Goal: Communication & Community: Answer question/provide support

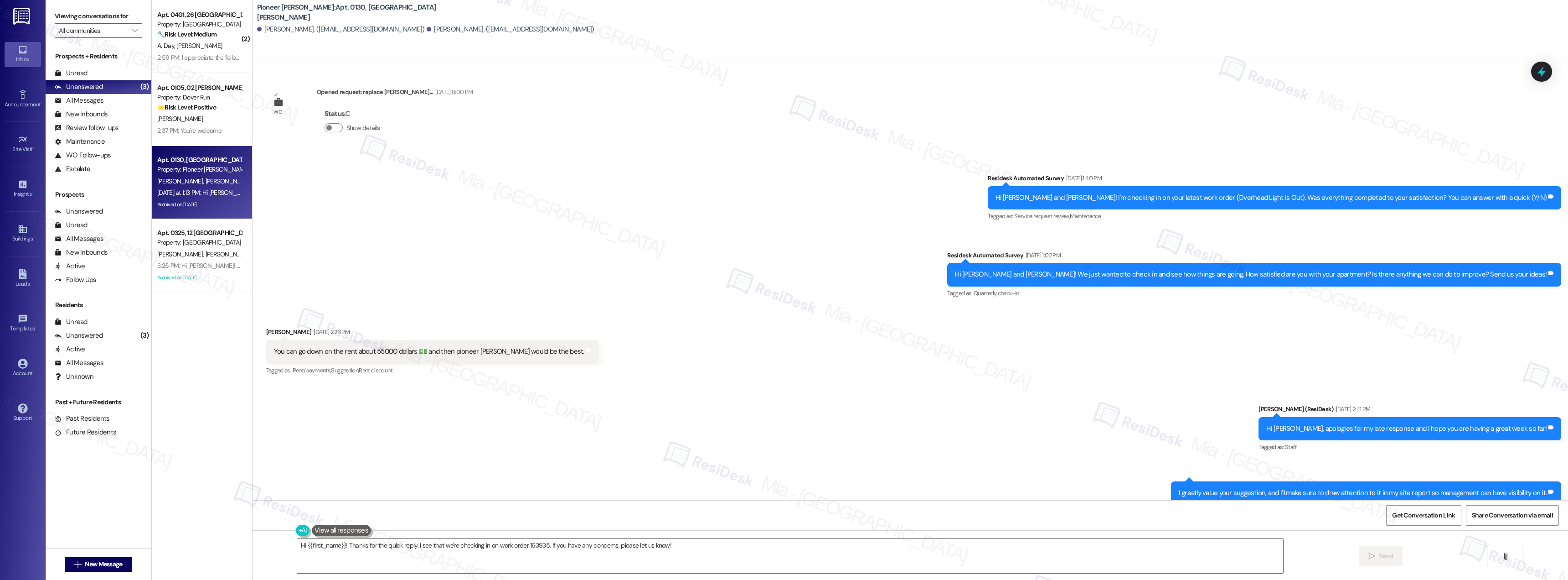
scroll to position [14617, 0]
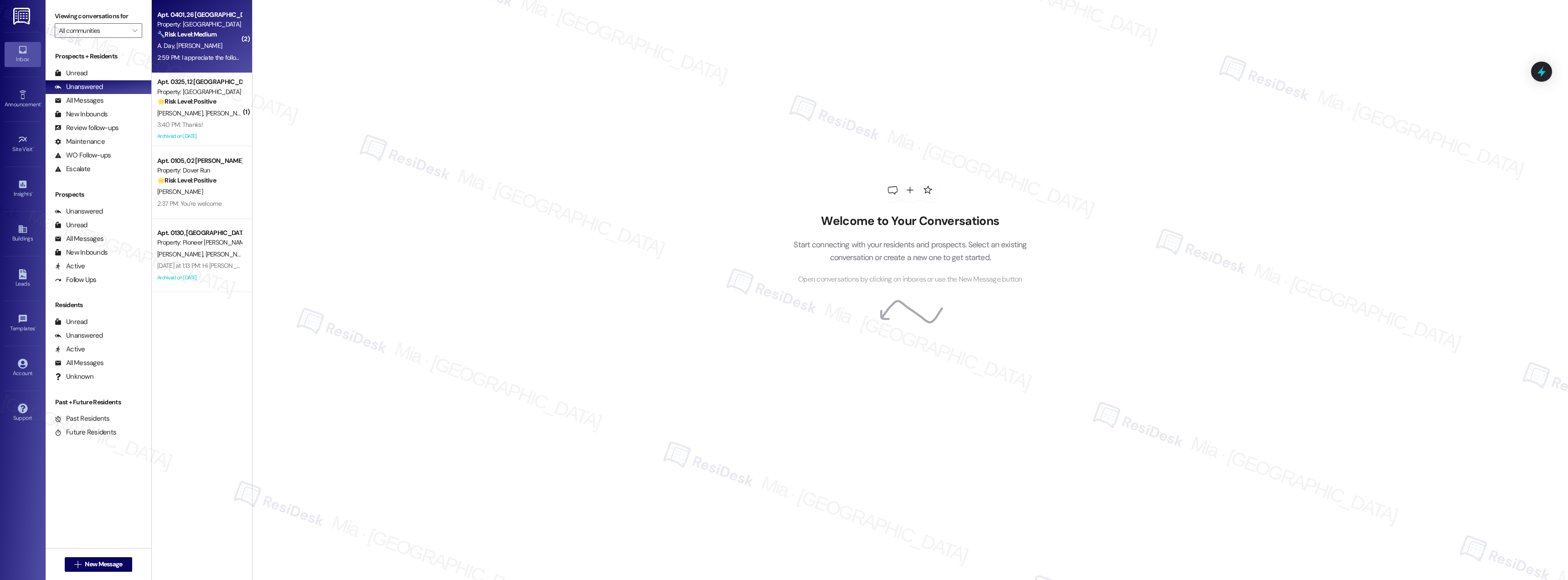
click at [213, 59] on div "2:59 PM: I appreciate the follow up. Thank you. 2:59 PM: I appreciate the follo…" at bounding box center [219, 57] width 123 height 8
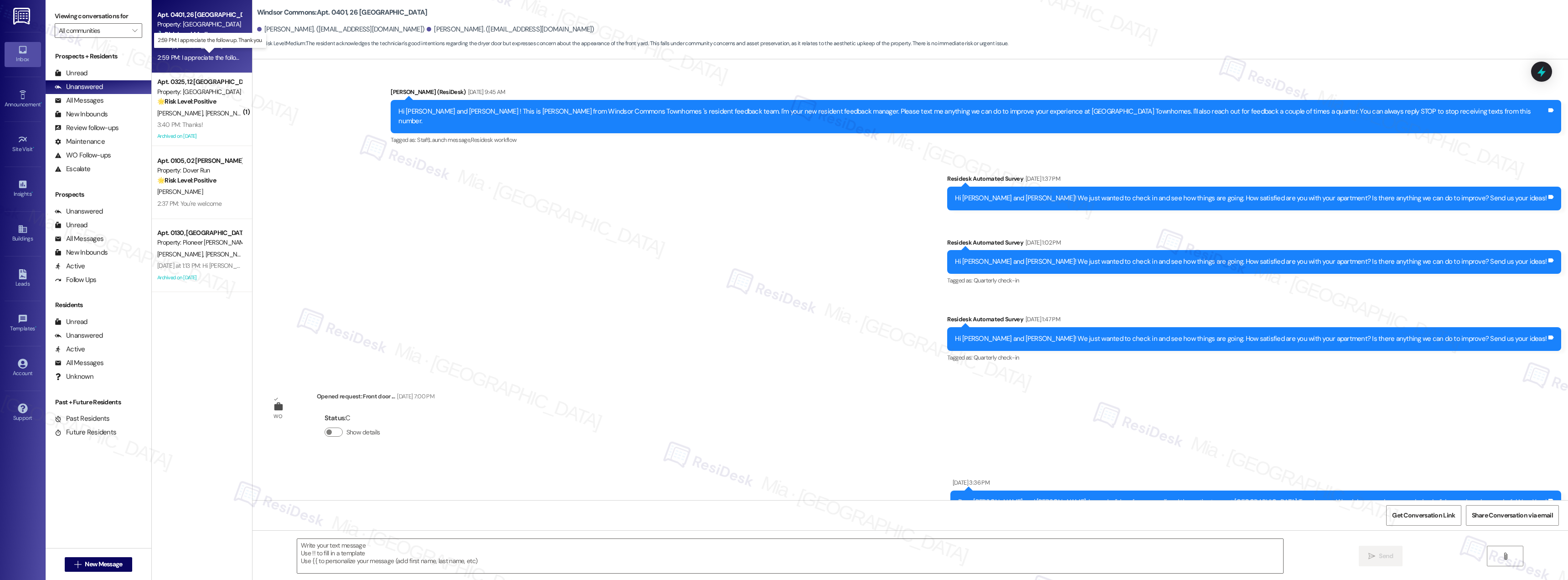
scroll to position [7411, 0]
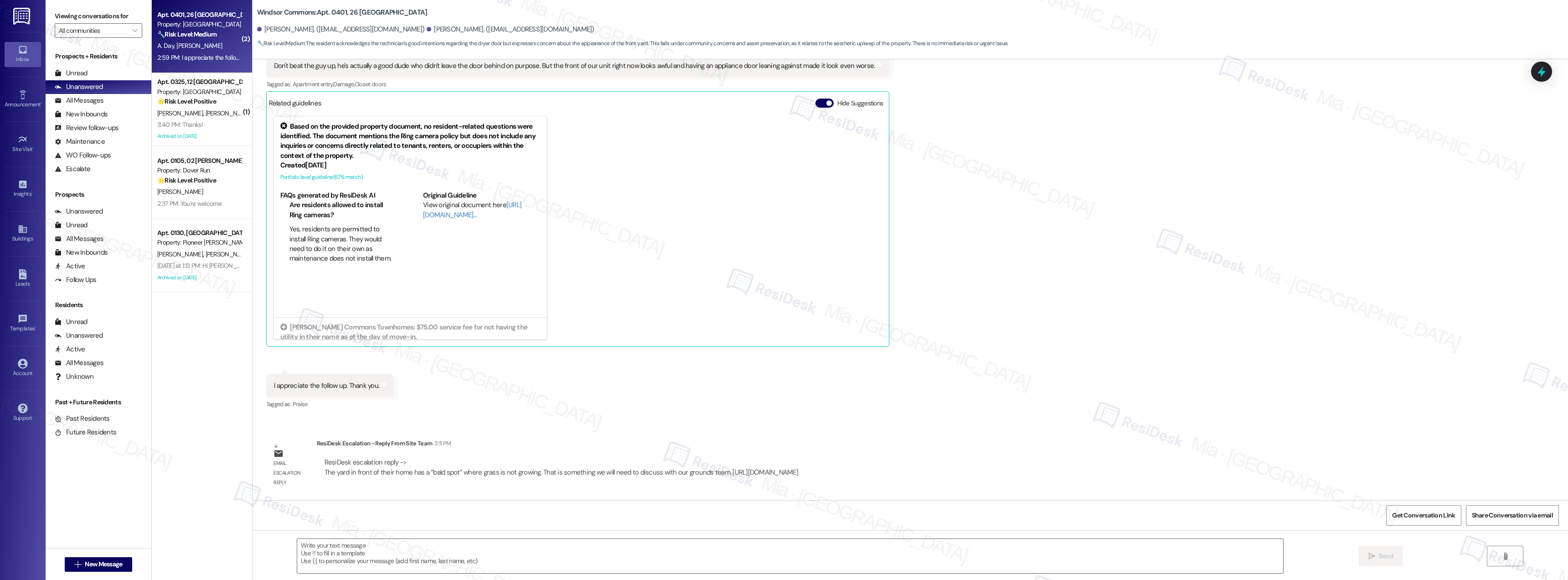
type textarea "Fetching suggested responses. Please feel free to read through the conversation…"
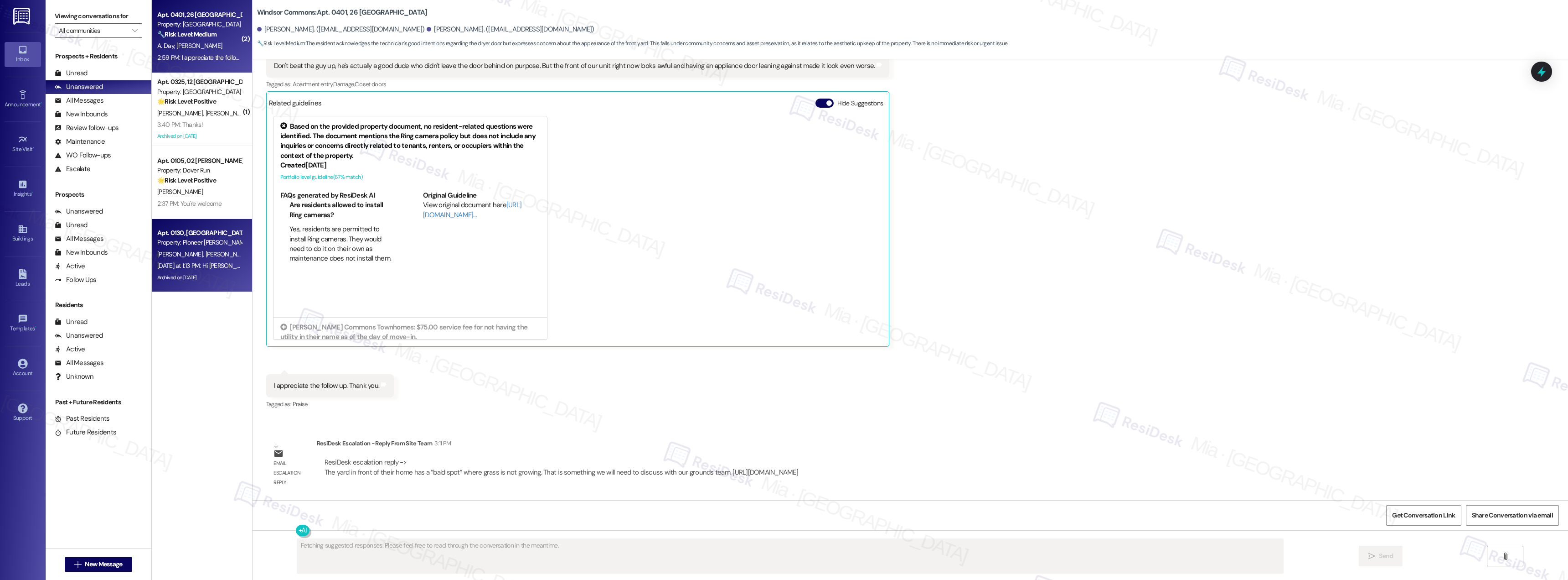
click at [230, 242] on div "Property: Pioneer [PERSON_NAME]" at bounding box center [199, 242] width 84 height 10
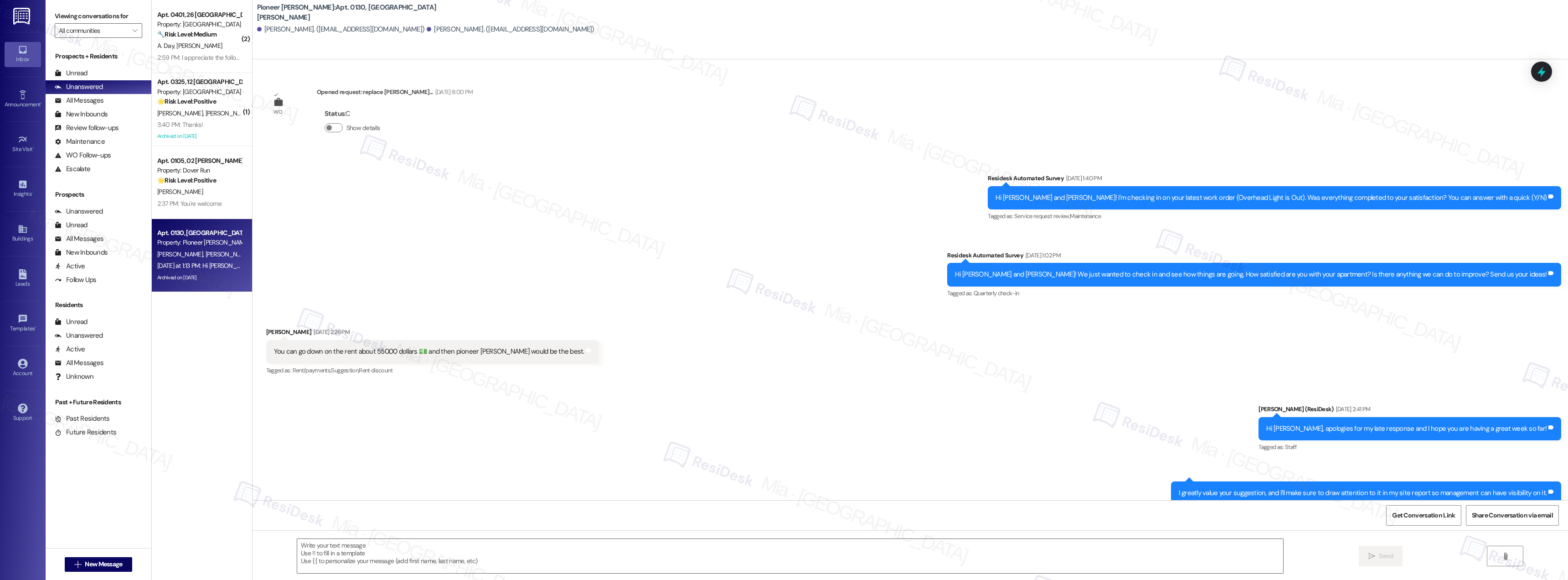
type textarea "Fetching suggested responses. Please feel free to read through the conversation…"
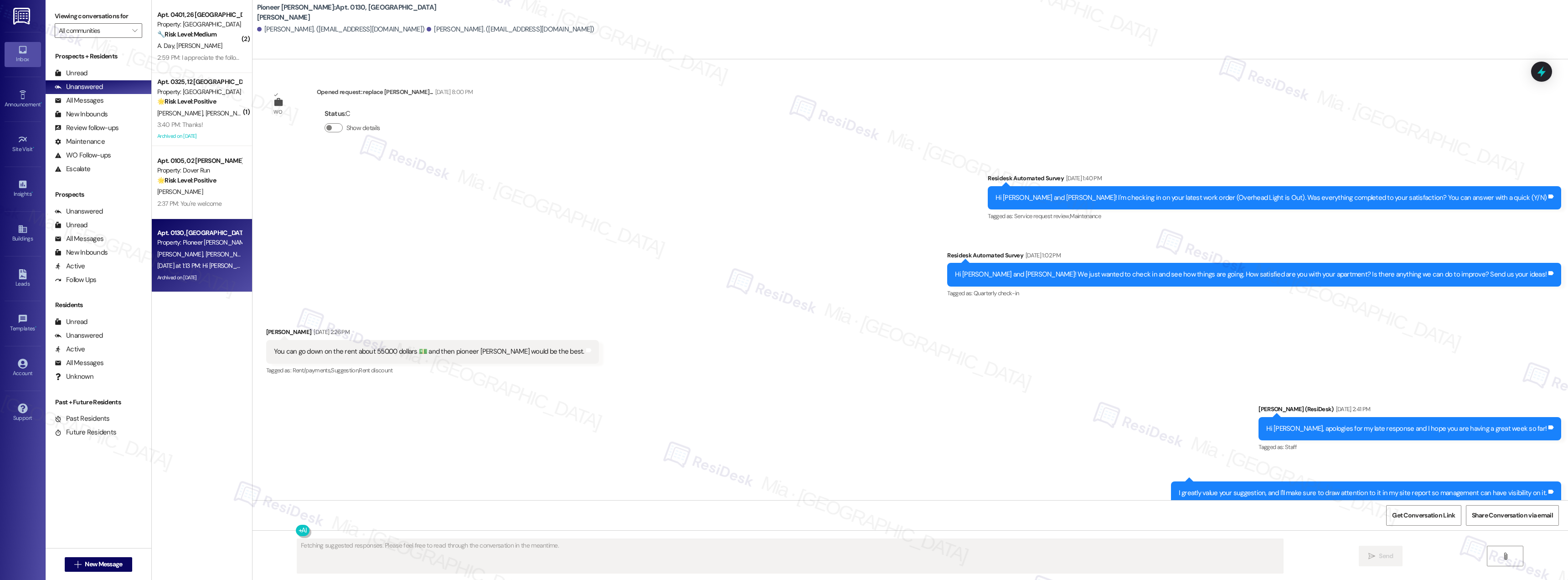
scroll to position [14617, 0]
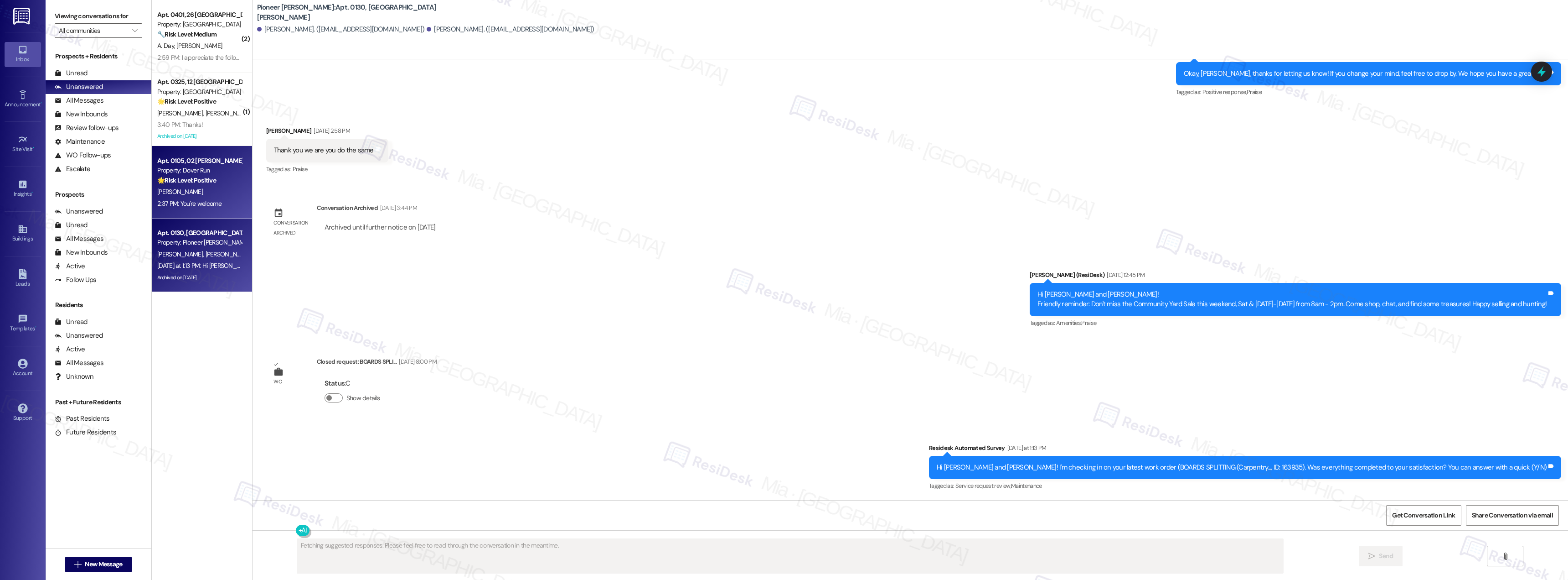
click at [183, 188] on div "[PERSON_NAME]" at bounding box center [199, 191] width 86 height 11
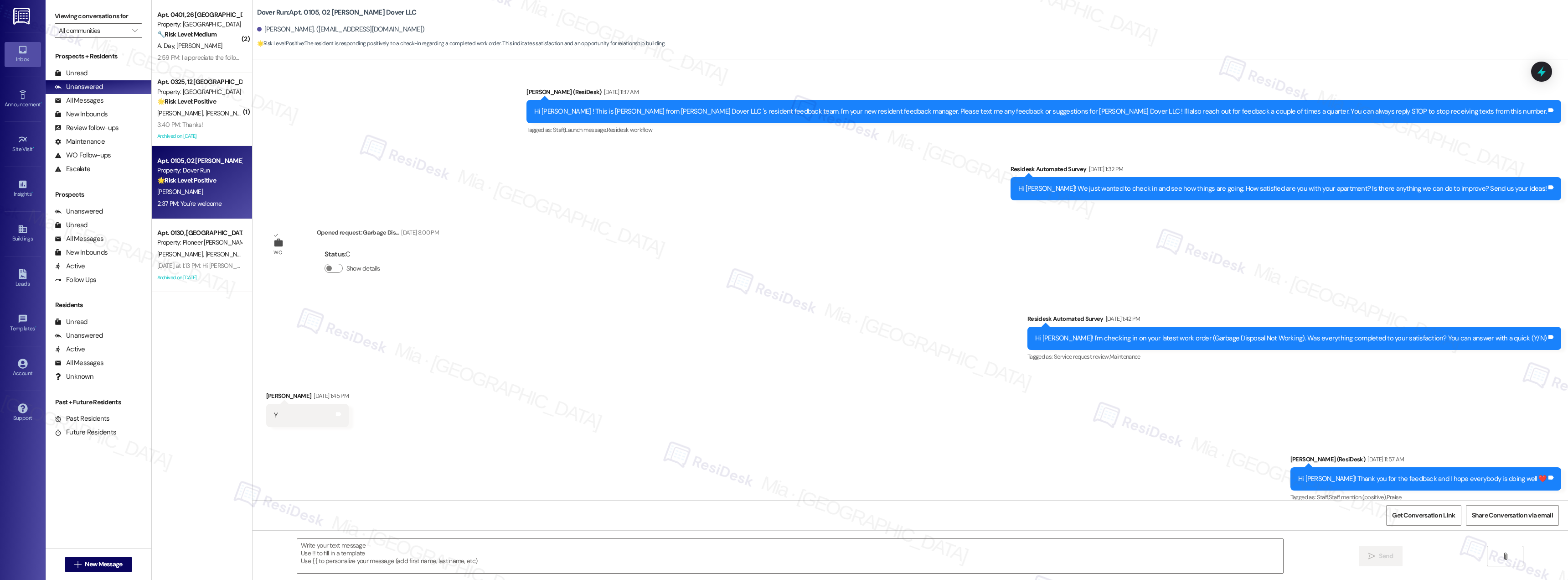
scroll to position [9579, 0]
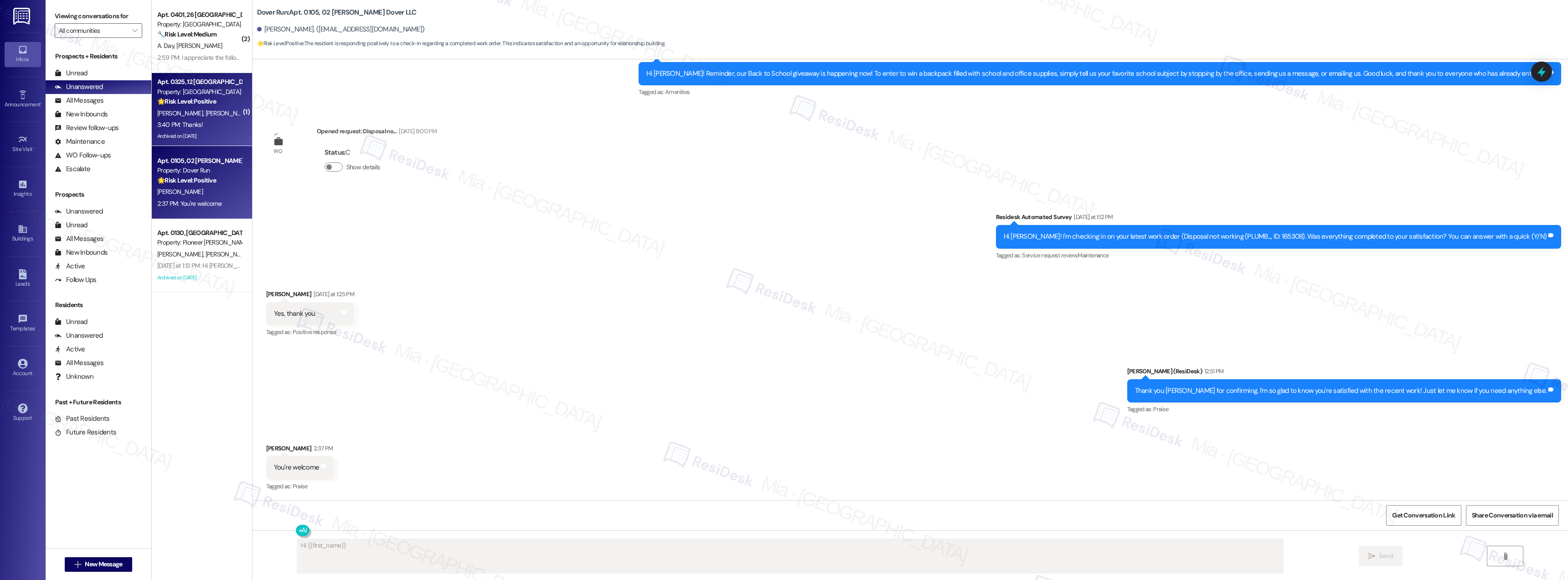
type textarea "Hi {{first_name}},"
click at [199, 127] on div "3:40 PM: Thanks! 3:40 PM: Thanks!" at bounding box center [199, 124] width 86 height 11
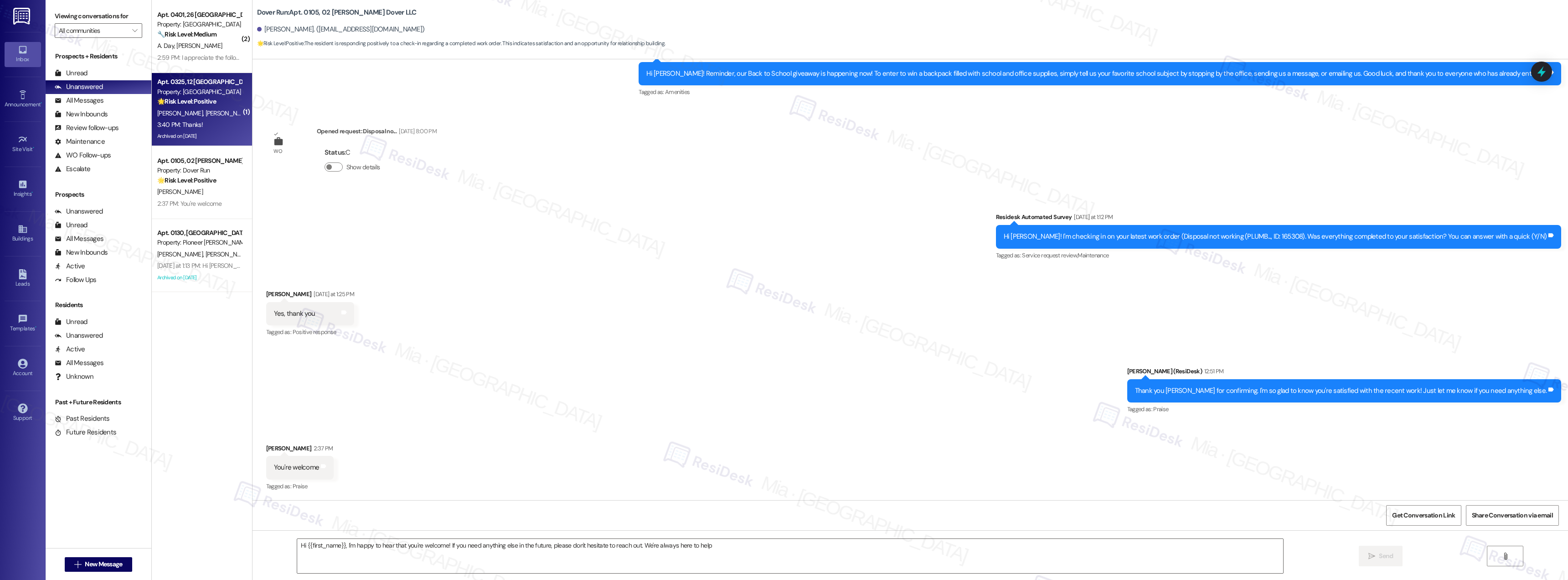
type textarea "Hi {{first_name}}, I'm happy to hear that you're welcome! If you need anything …"
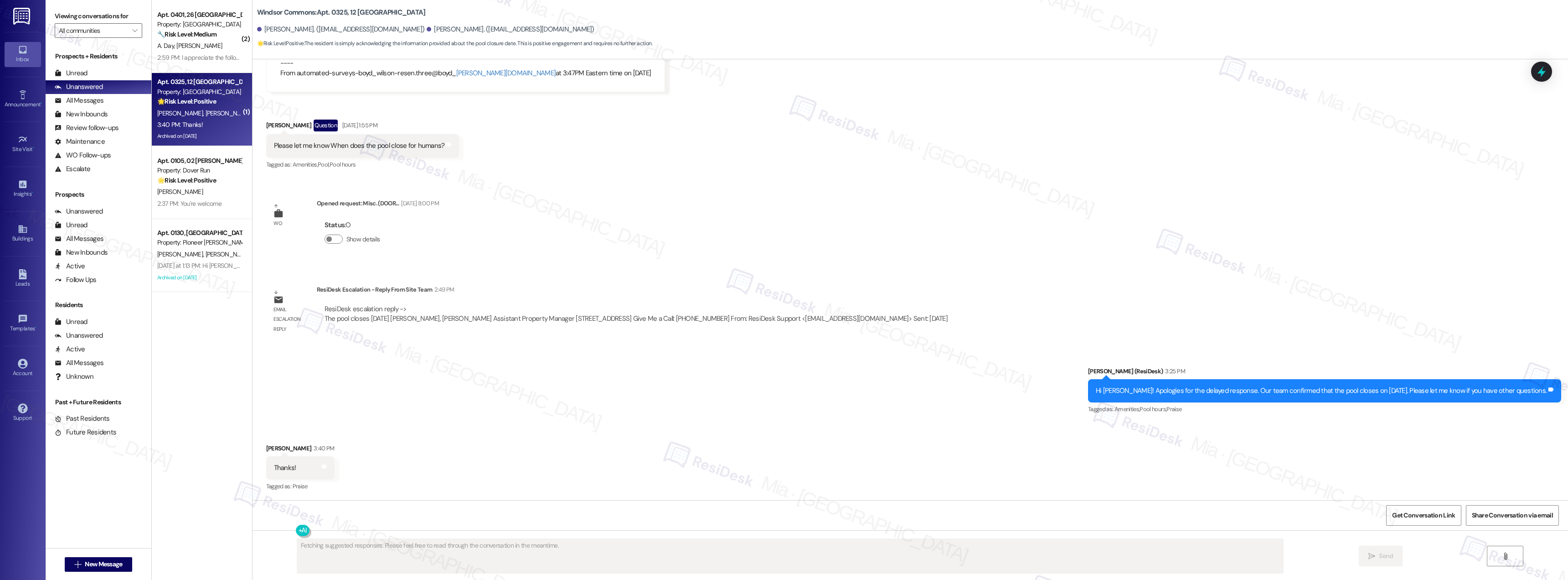
scroll to position [19036, 0]
type textarea "Hi {{first_name}}! I'm happy to help. I don't have any further information abou…"
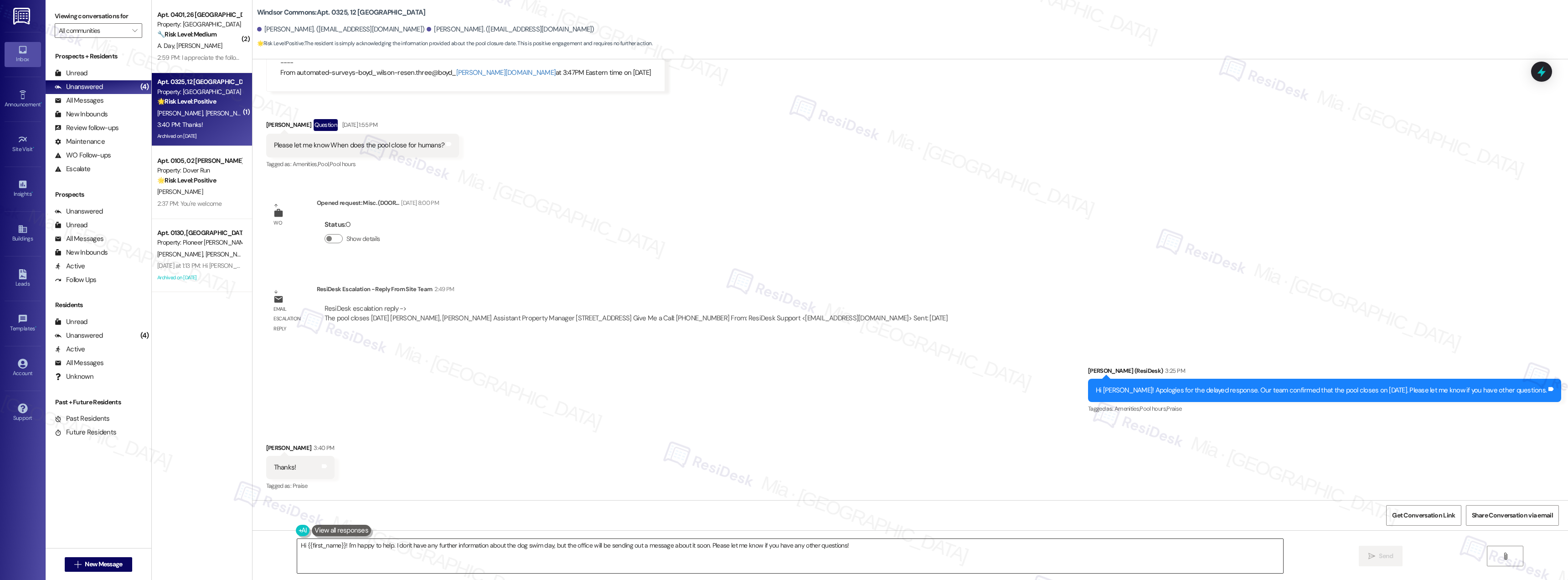
click at [627, 547] on textarea "Hi {{first_name}}! I'm happy to help. I don't have any further information abou…" at bounding box center [790, 556] width 986 height 34
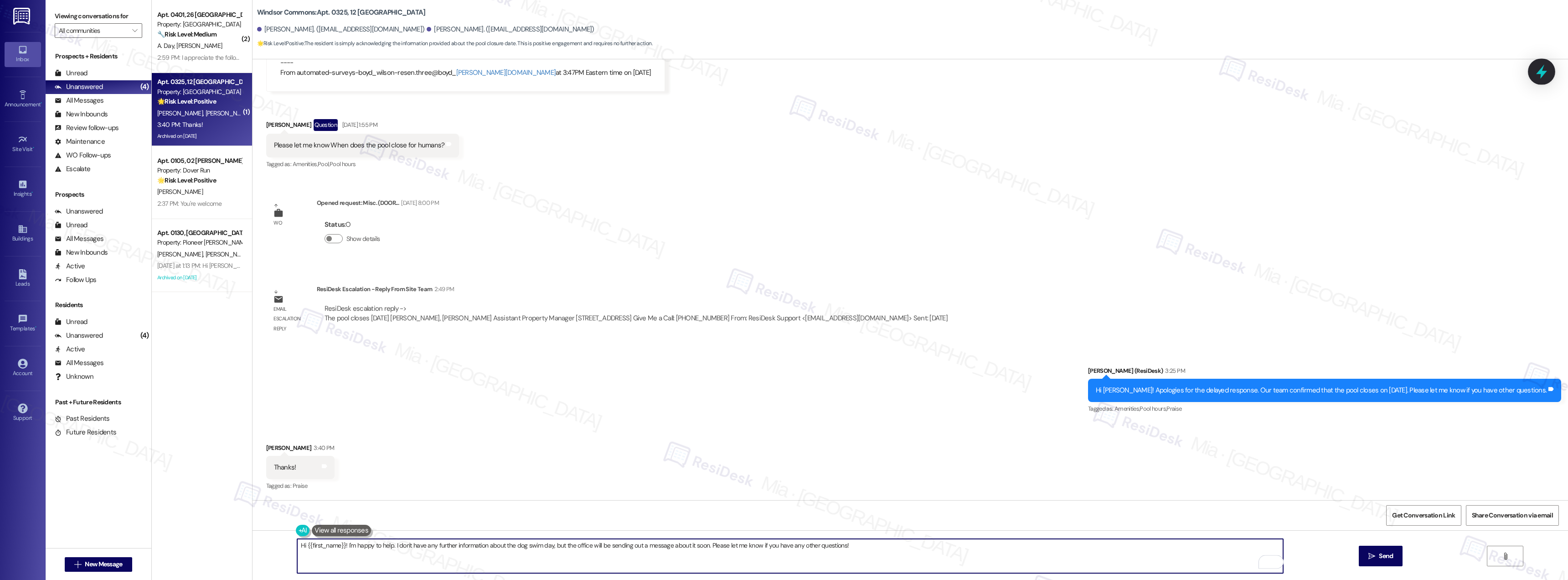
click at [1544, 66] on icon at bounding box center [1541, 71] width 16 height 16
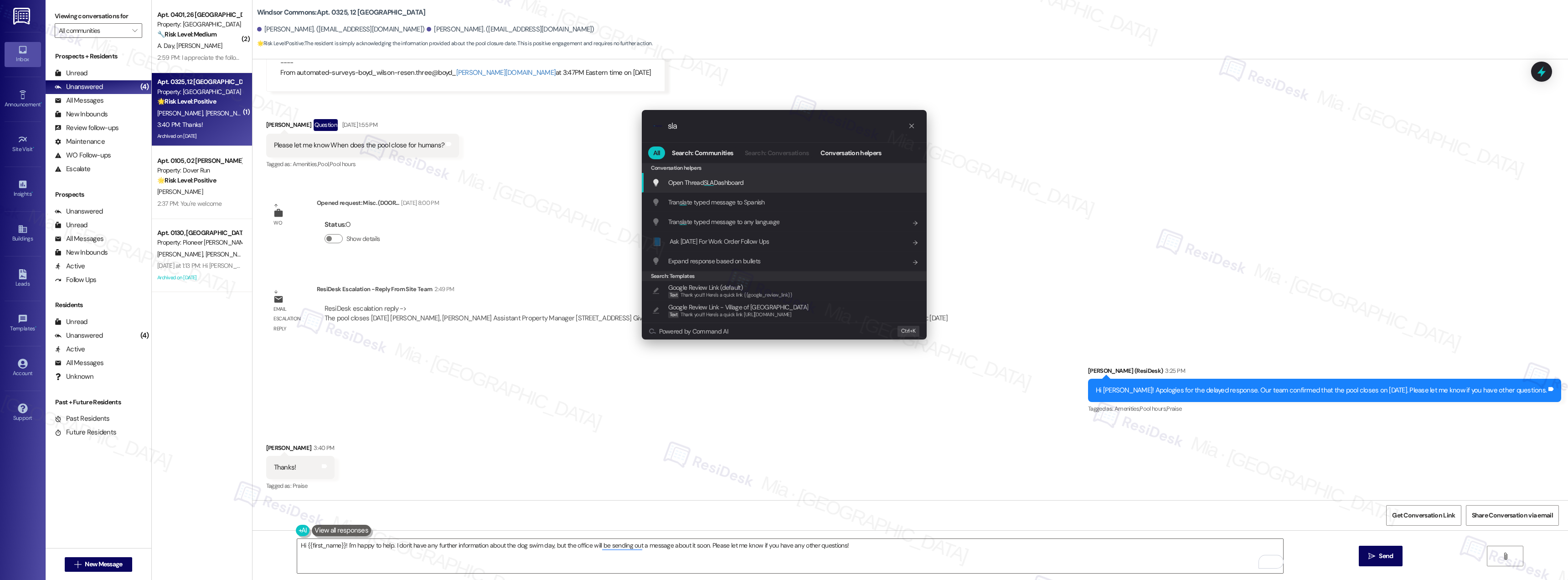
type input "sla"
click at [739, 182] on span "Open Thread SLA Dashboard" at bounding box center [706, 182] width 75 height 8
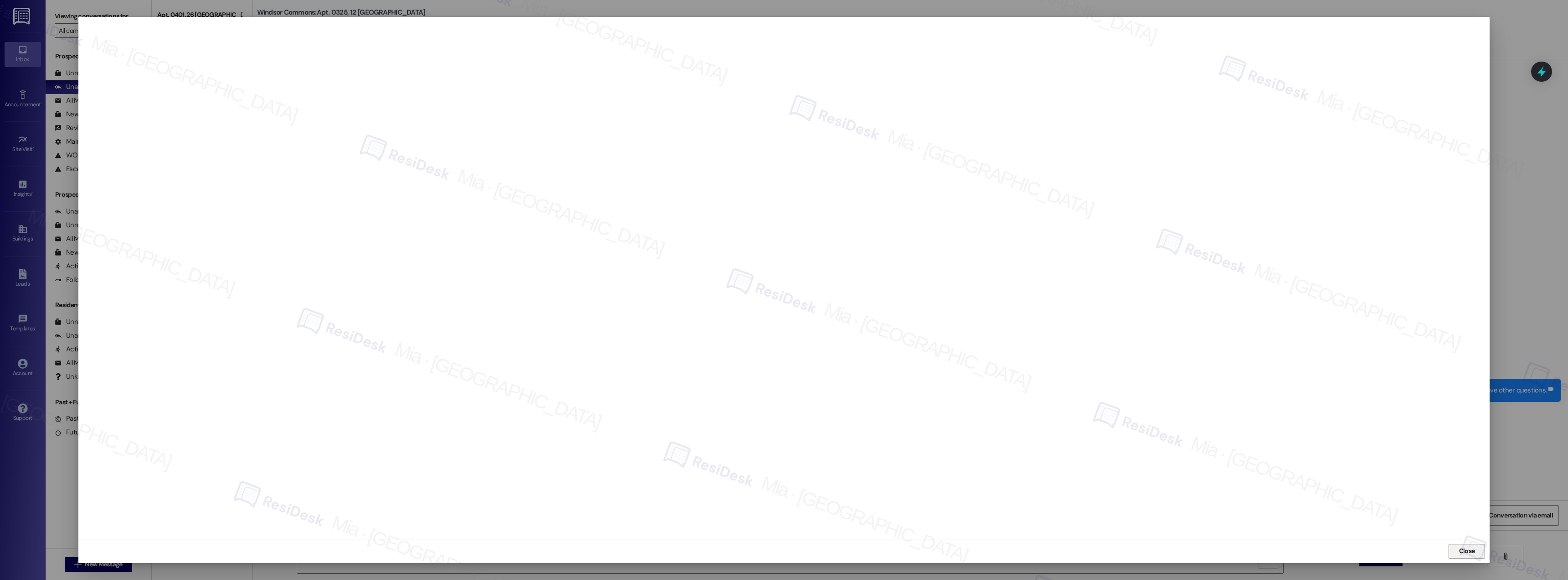
click at [1466, 549] on span "Close" at bounding box center [1466, 550] width 16 height 10
